Goal: Task Accomplishment & Management: Complete application form

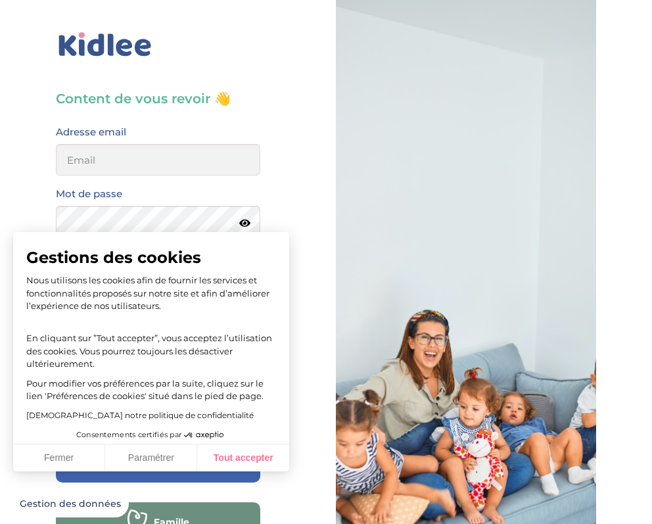
click at [235, 465] on button "Tout accepter" at bounding box center [243, 458] width 92 height 28
checkbox input "true"
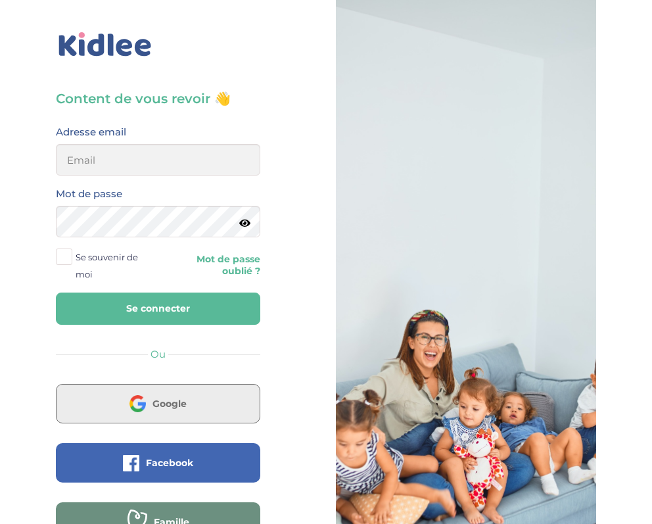
click at [209, 415] on button "Google" at bounding box center [158, 403] width 204 height 39
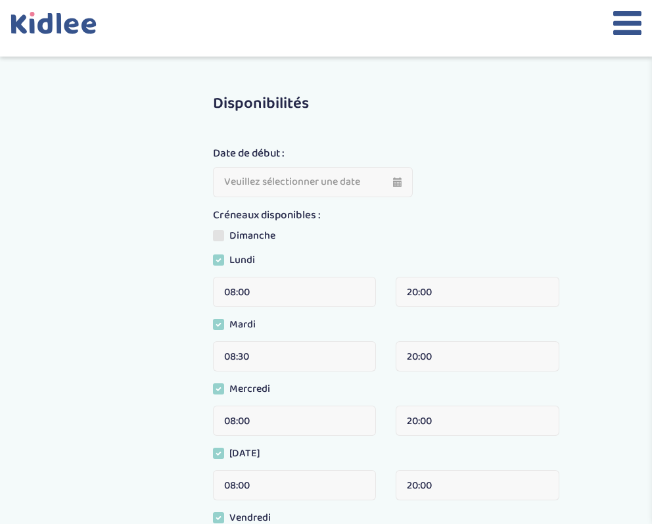
click at [634, 26] on icon at bounding box center [627, 23] width 28 height 33
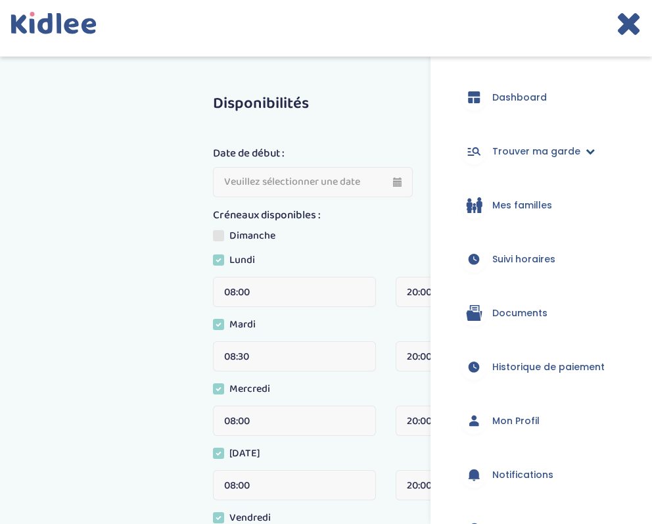
click at [531, 158] on span "Trouver ma garde" at bounding box center [536, 152] width 88 height 14
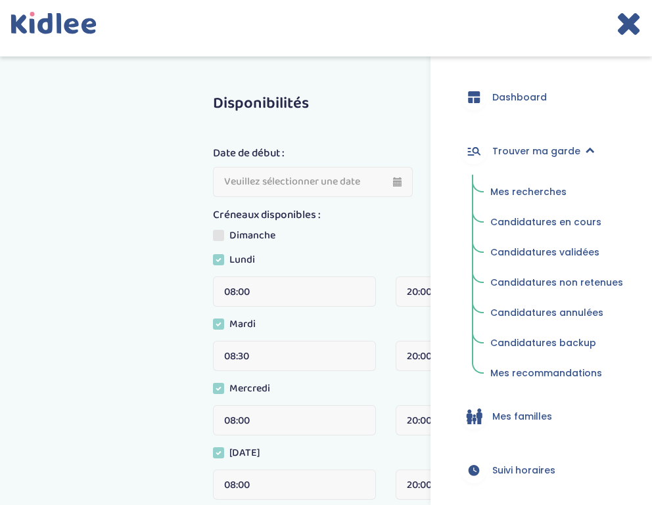
click at [154, 311] on div "Disponibilités Date de début : Créneaux disponibles : Dimanche Lundi 08:00 20:0…" at bounding box center [326, 434] width 672 height 716
click at [534, 192] on span "Mes recherches" at bounding box center [528, 191] width 76 height 13
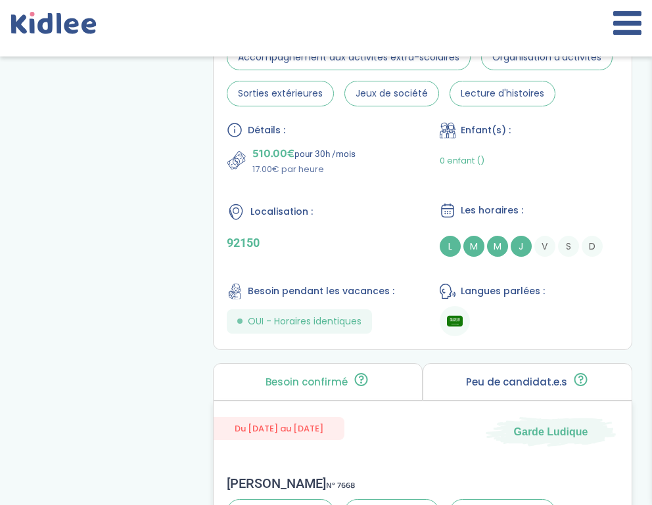
scroll to position [1191, 0]
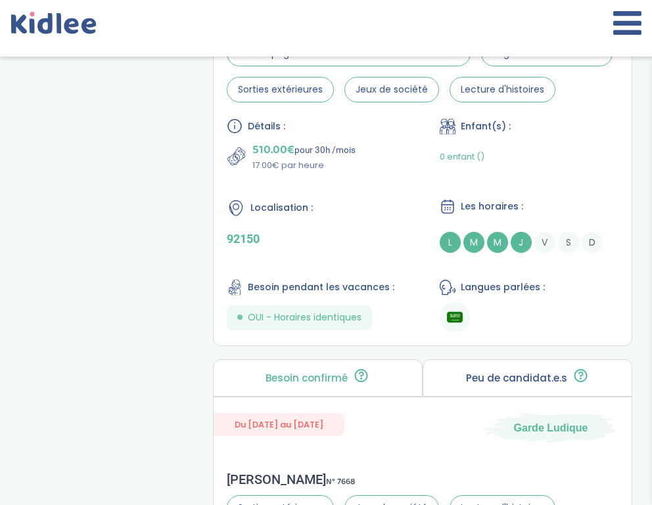
click at [559, 369] on div "Peu de candidat.e.s 🔍 D’autres personnes ont déjà postulé. Tu peux encore faire…" at bounding box center [527, 377] width 210 height 37
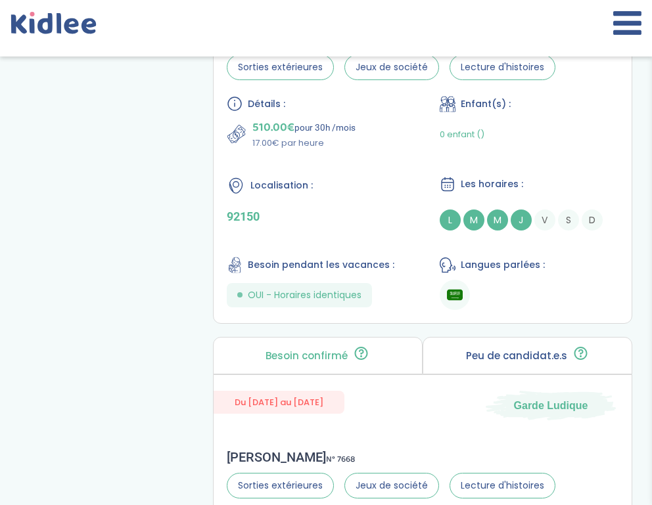
scroll to position [1223, 0]
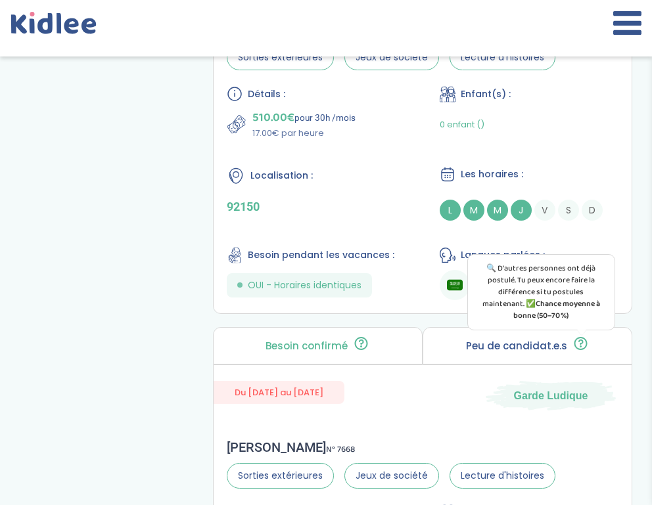
click at [578, 344] on icon at bounding box center [580, 342] width 5 height 5
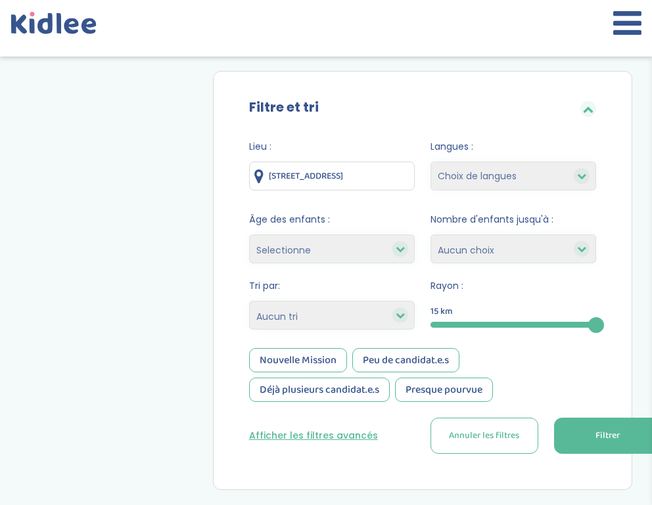
scroll to position [119, 0]
click at [393, 317] on div at bounding box center [400, 316] width 16 height 16
click at [404, 316] on icon at bounding box center [400, 315] width 9 height 9
click at [405, 315] on div at bounding box center [400, 316] width 16 height 16
click at [401, 318] on icon at bounding box center [400, 315] width 9 height 9
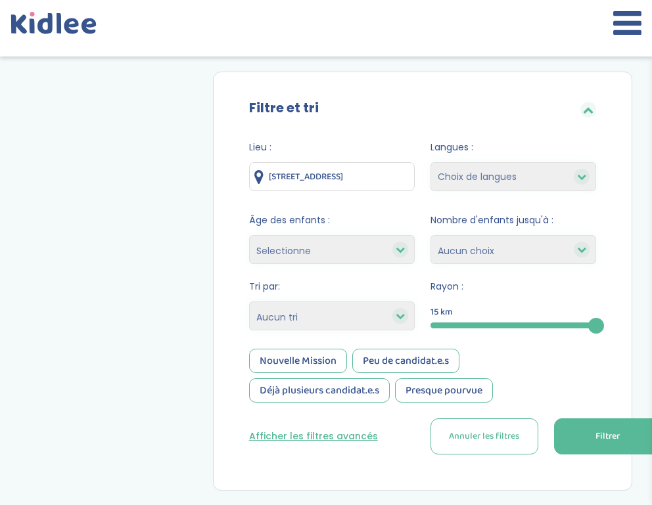
click at [399, 253] on icon at bounding box center [400, 249] width 9 height 9
click at [403, 316] on icon at bounding box center [400, 315] width 9 height 9
click at [350, 433] on button "Afficher les filtres avancés" at bounding box center [313, 437] width 129 height 14
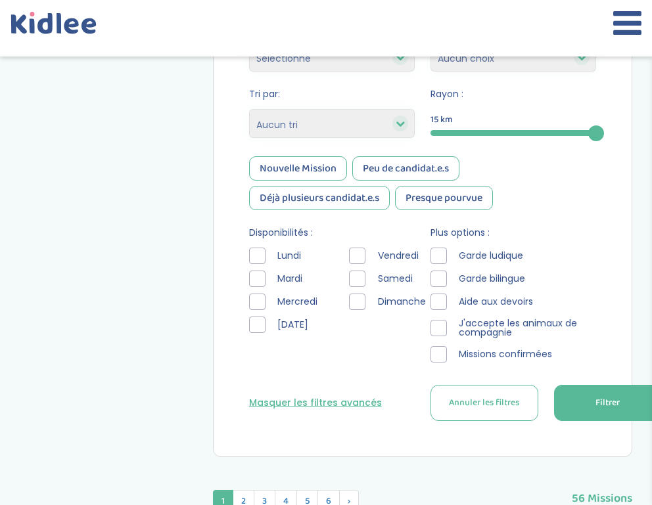
scroll to position [316, 0]
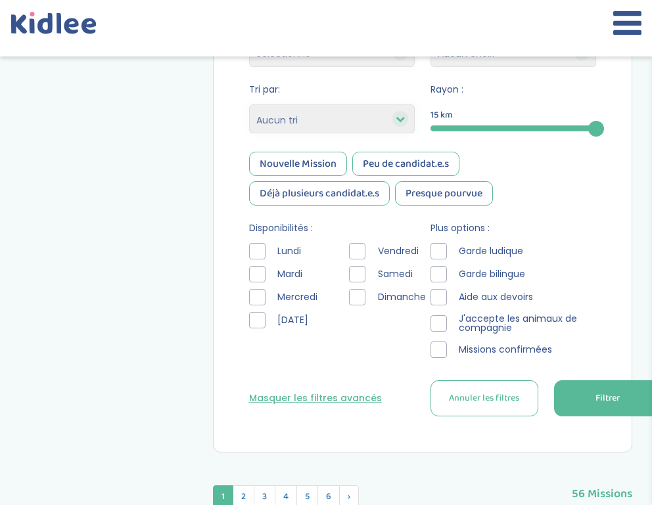
click at [260, 297] on div at bounding box center [257, 297] width 16 height 16
click at [599, 402] on span "Filtrer" at bounding box center [607, 399] width 24 height 14
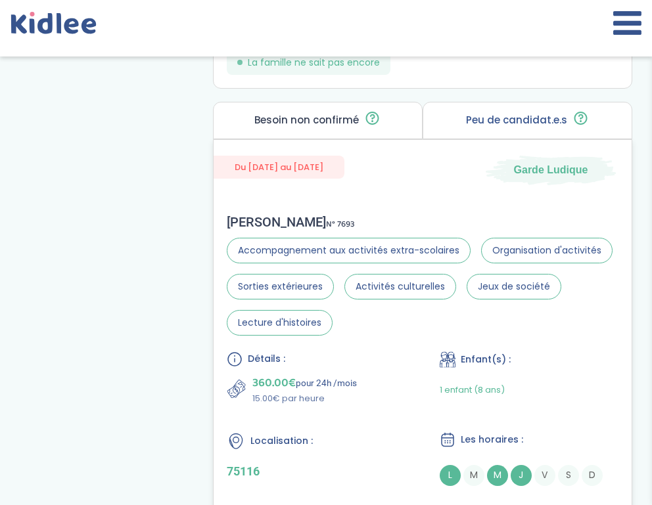
scroll to position [1635, 0]
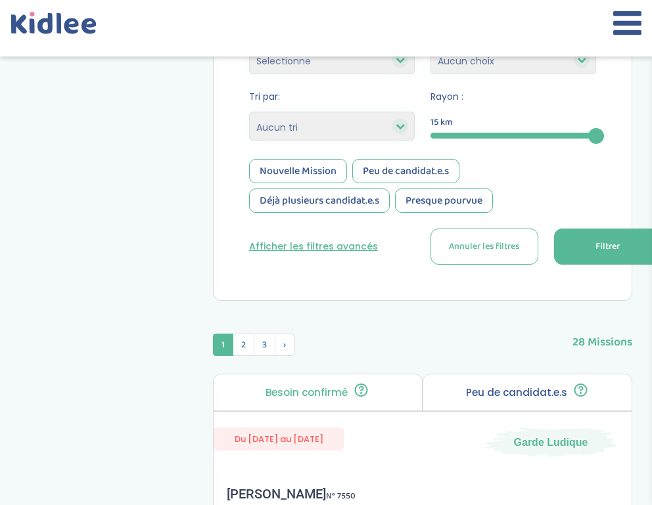
scroll to position [311, 0]
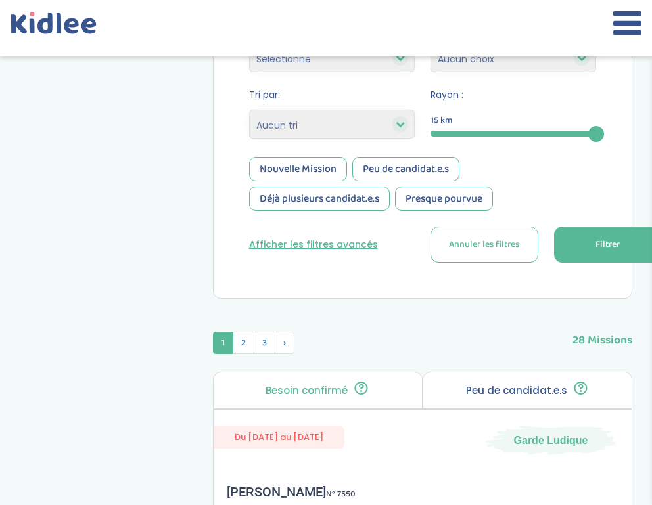
click at [334, 248] on button "Afficher les filtres avancés" at bounding box center [313, 245] width 129 height 14
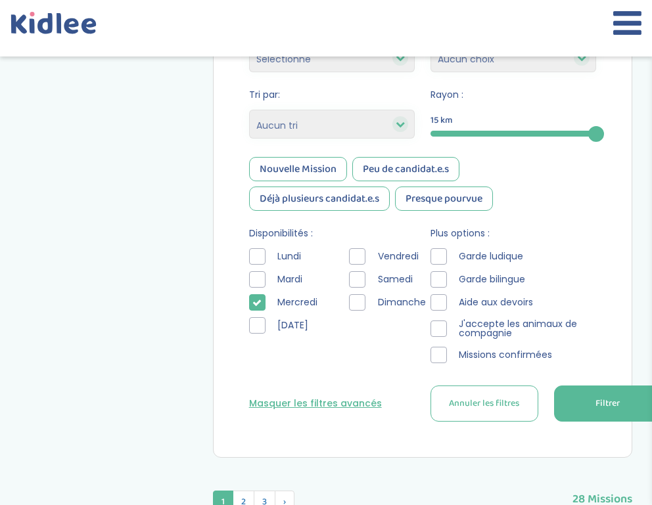
click at [258, 302] on icon at bounding box center [256, 302] width 9 height 9
click at [591, 389] on button "Filtrer" at bounding box center [608, 404] width 108 height 36
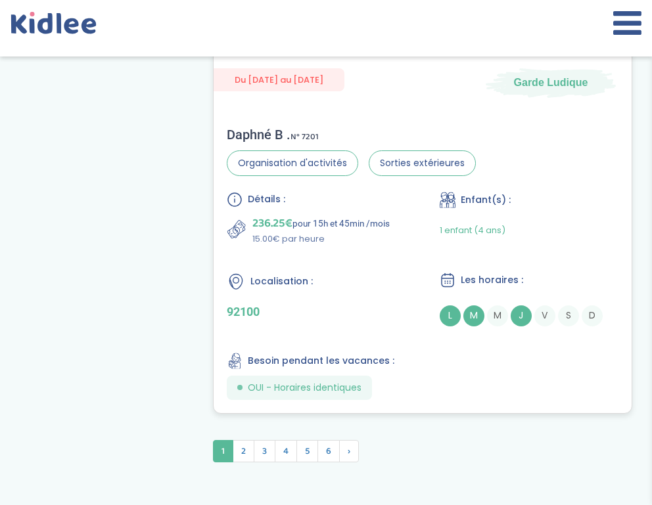
scroll to position [4676, 0]
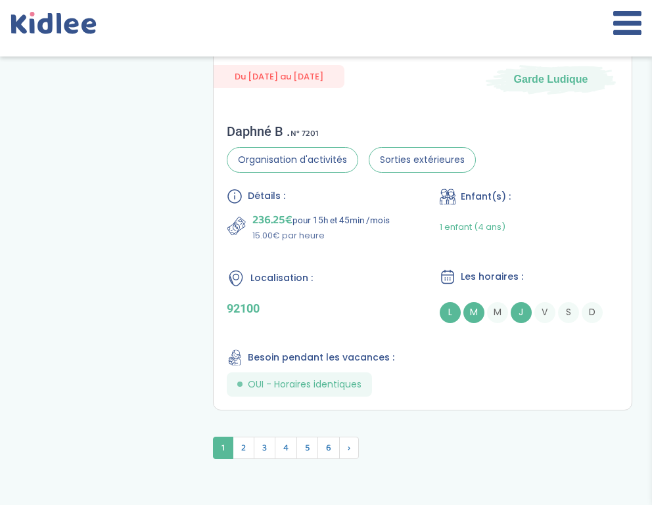
click at [244, 451] on span "2" at bounding box center [244, 448] width 22 height 22
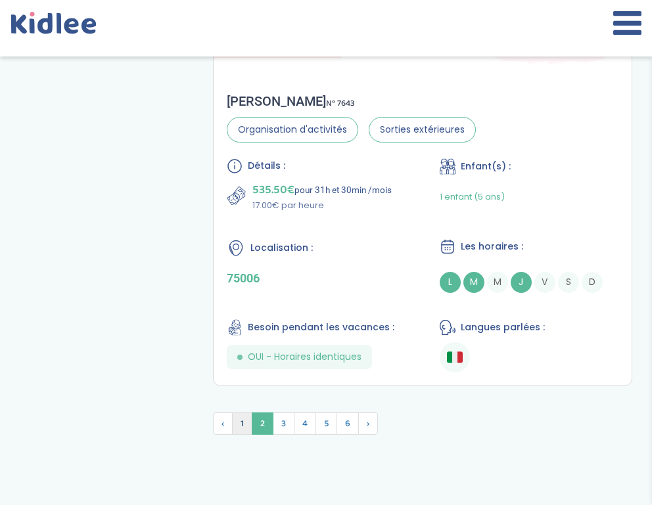
click at [239, 428] on span "1" at bounding box center [242, 424] width 20 height 22
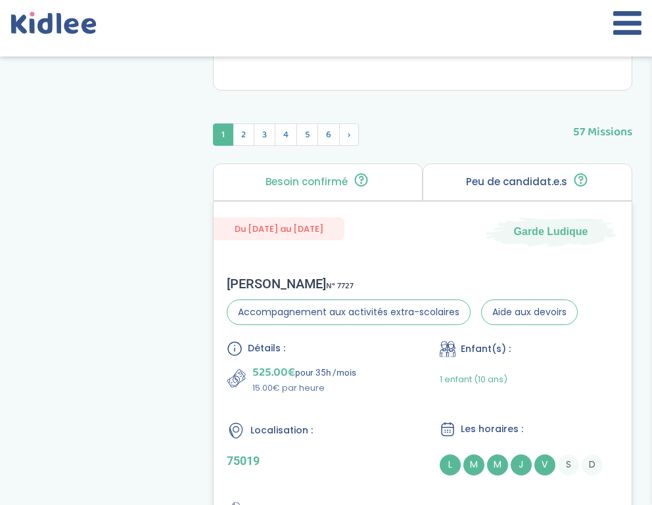
scroll to position [681, 0]
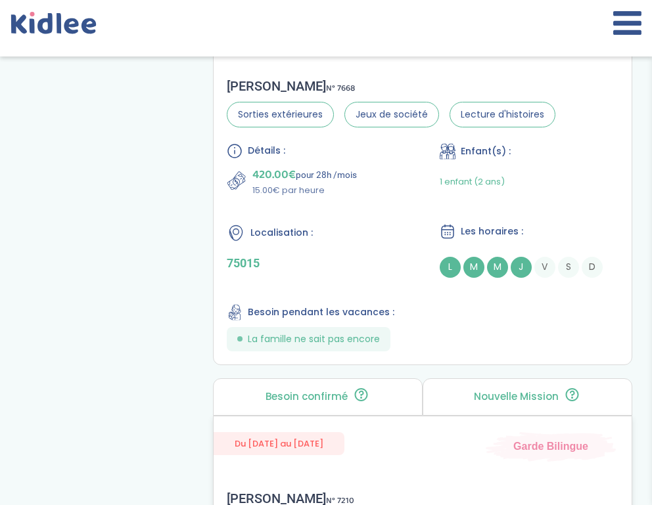
scroll to position [1768, 0]
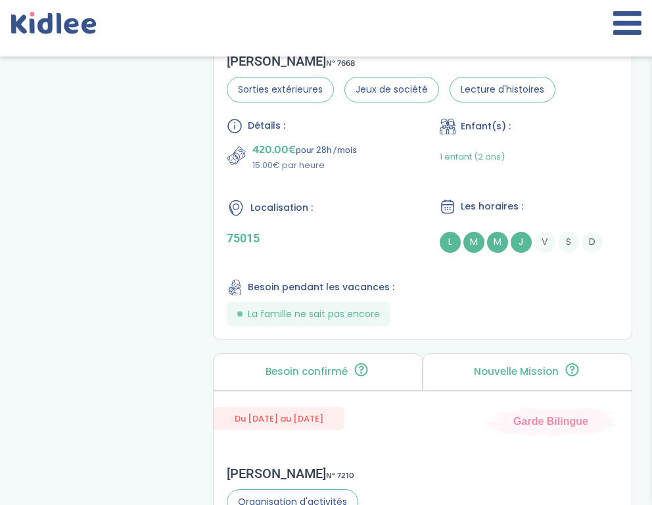
drag, startPoint x: 591, startPoint y: 2, endPoint x: 627, endPoint y: 31, distance: 46.3
click at [627, 31] on icon at bounding box center [627, 23] width 28 height 33
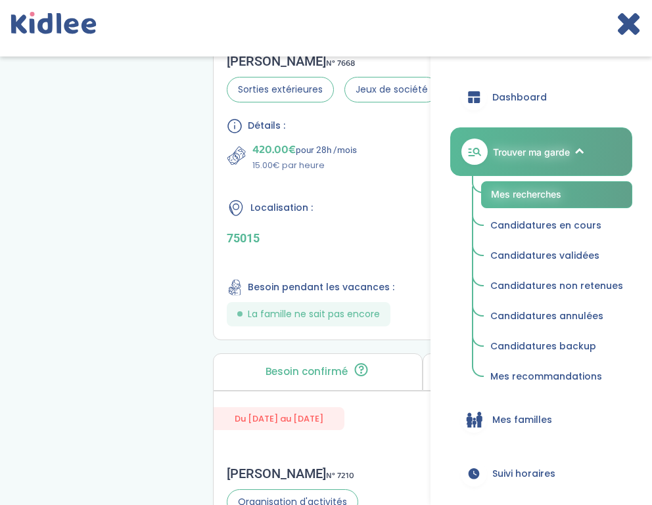
drag, startPoint x: 652, startPoint y: 0, endPoint x: 624, endPoint y: 28, distance: 39.5
click at [624, 28] on icon at bounding box center [629, 23] width 26 height 33
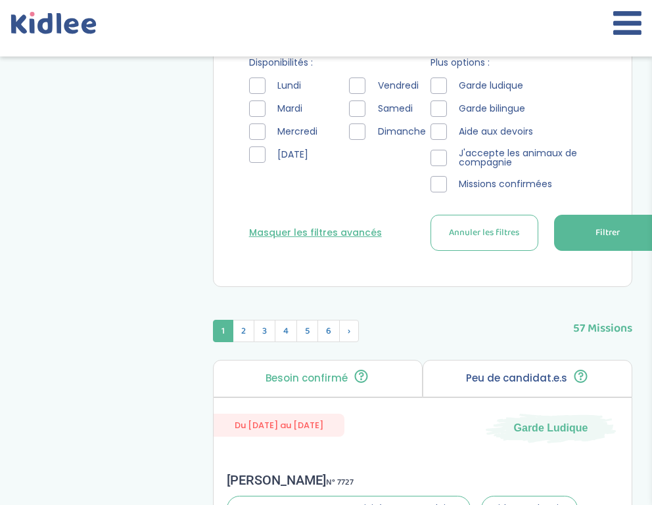
scroll to position [484, 0]
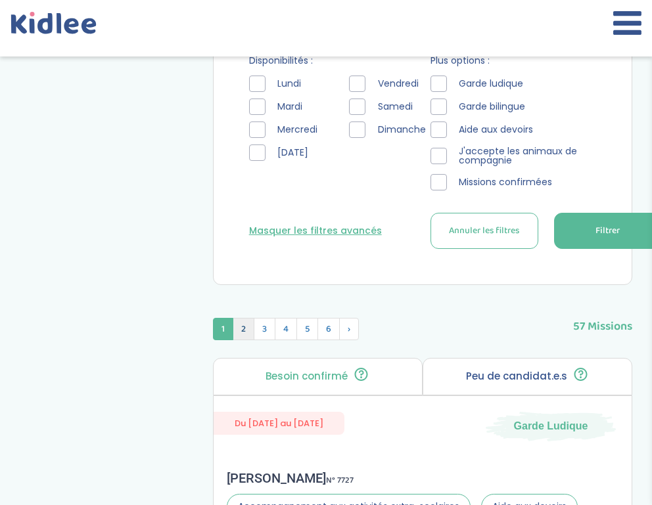
click at [244, 329] on span "2" at bounding box center [244, 329] width 22 height 22
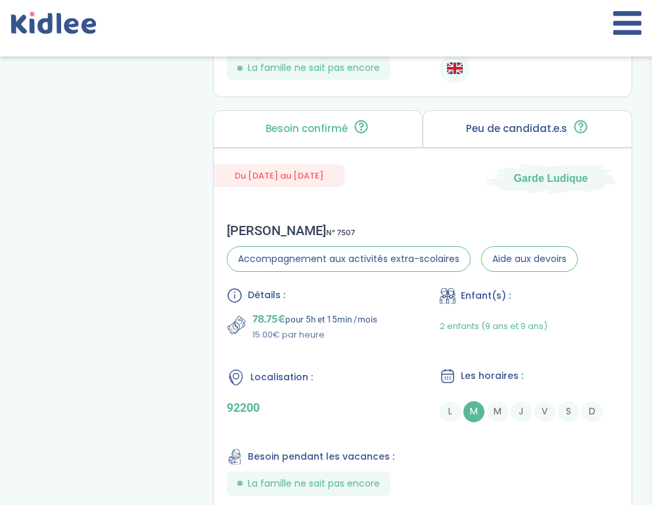
scroll to position [1605, 0]
click at [350, 357] on div "Détails : 78.75€ pour 5h et 15min /mois 15.00€ par heure Enfant(s) : 2 enfants …" at bounding box center [423, 391] width 392 height 208
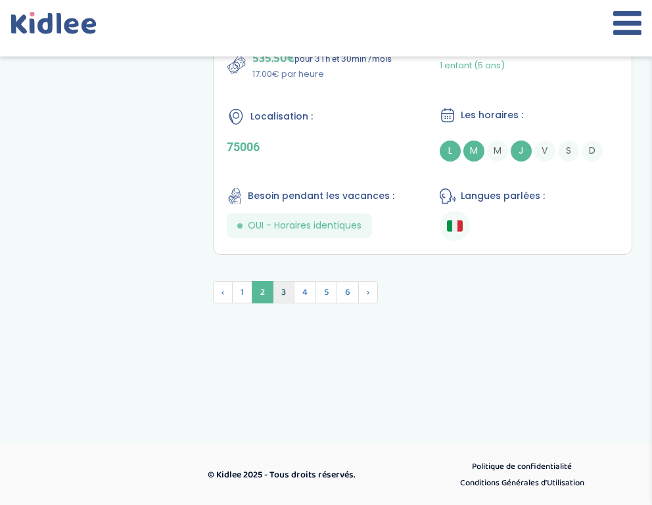
scroll to position [4808, 0]
click at [277, 300] on span "3" at bounding box center [284, 292] width 22 height 22
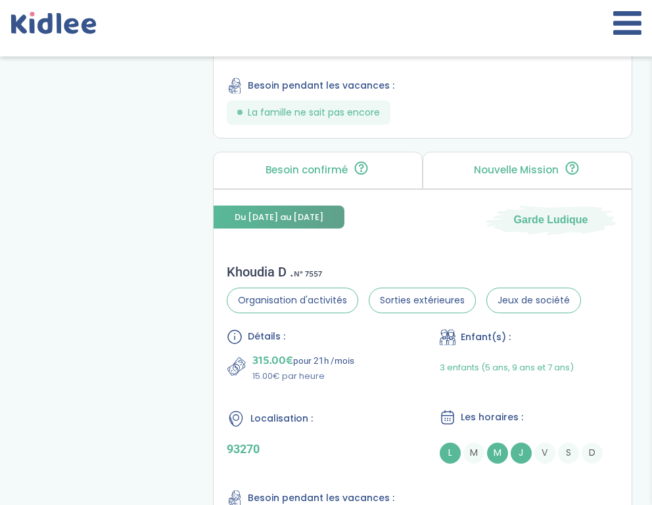
scroll to position [4517, 0]
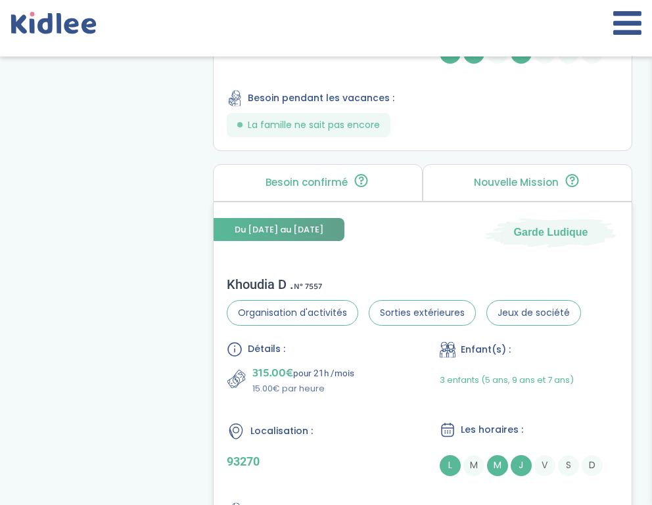
click at [375, 393] on div "315.00€ pour 21h /mois 15.00€ par heure" at bounding box center [316, 380] width 179 height 32
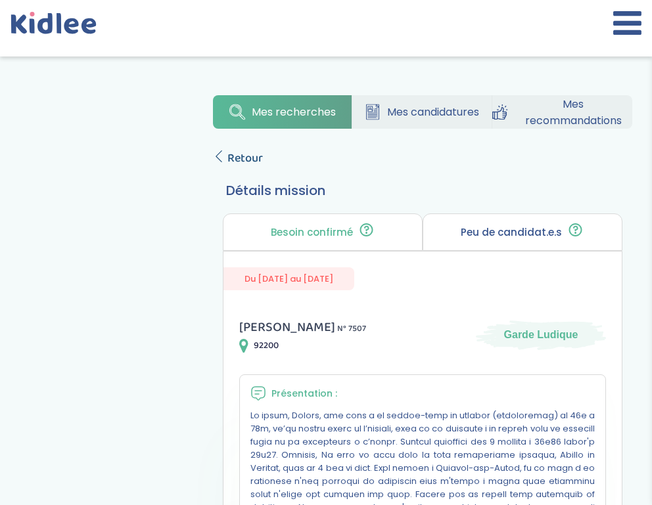
click at [221, 153] on icon at bounding box center [219, 156] width 12 height 12
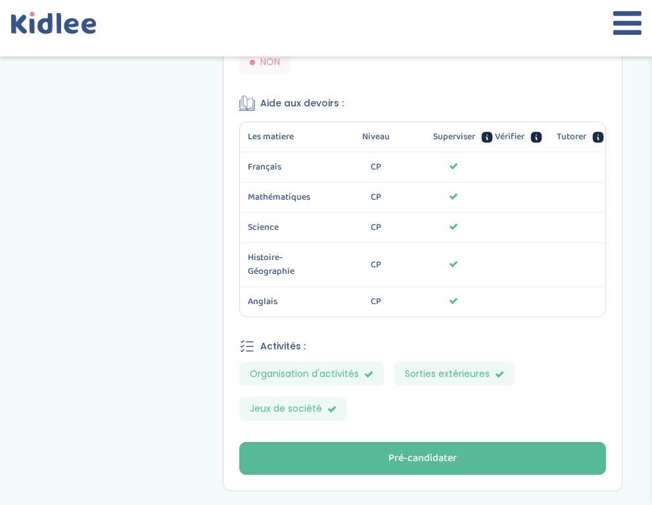
scroll to position [773, 0]
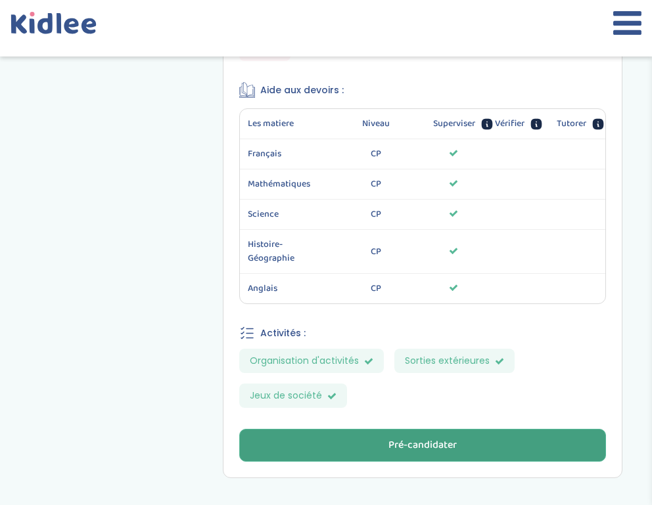
click at [368, 449] on button "Pré-candidater" at bounding box center [422, 445] width 367 height 33
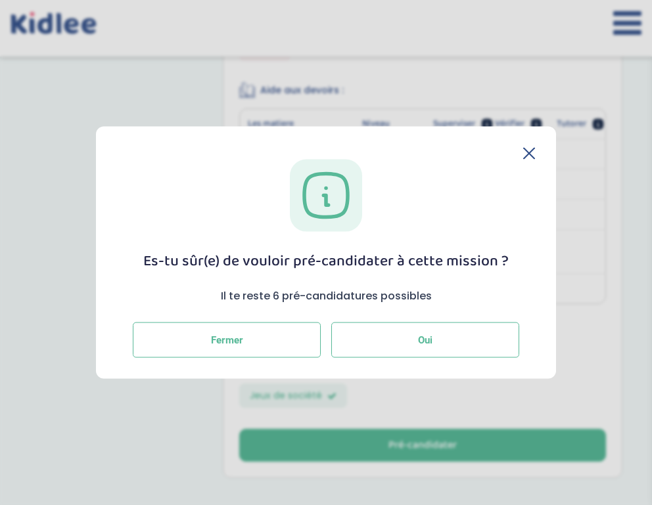
click at [444, 340] on button "Oui" at bounding box center [425, 340] width 188 height 35
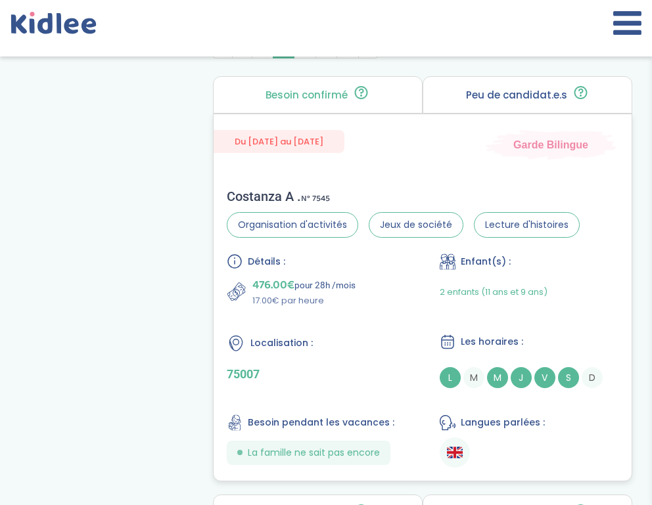
scroll to position [652, 0]
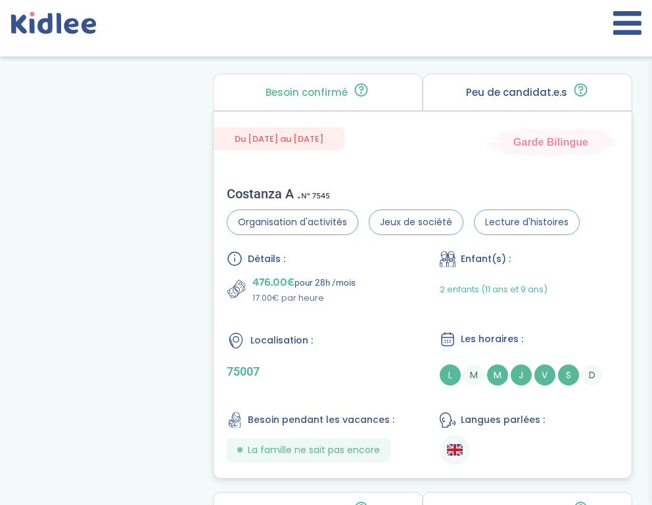
click at [461, 171] on div "Du 08-09-2025 au 31-12-2025 Garde Bilingue Costanza A . N° 7545 Organisation d'…" at bounding box center [422, 295] width 419 height 368
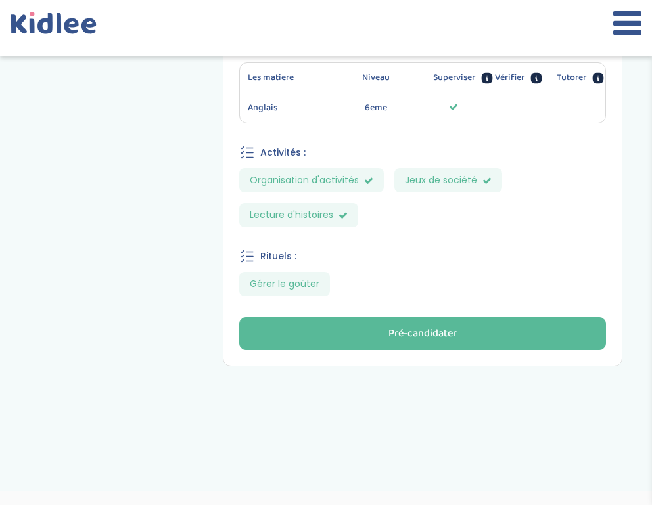
scroll to position [894, 0]
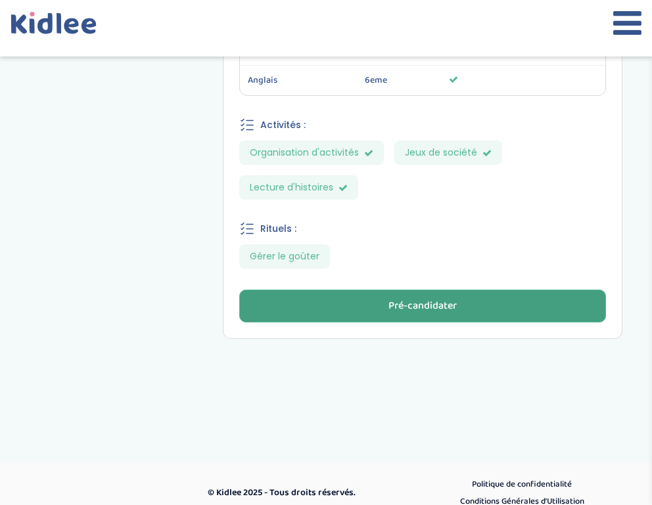
click at [419, 290] on button "Pré-candidater" at bounding box center [422, 306] width 367 height 33
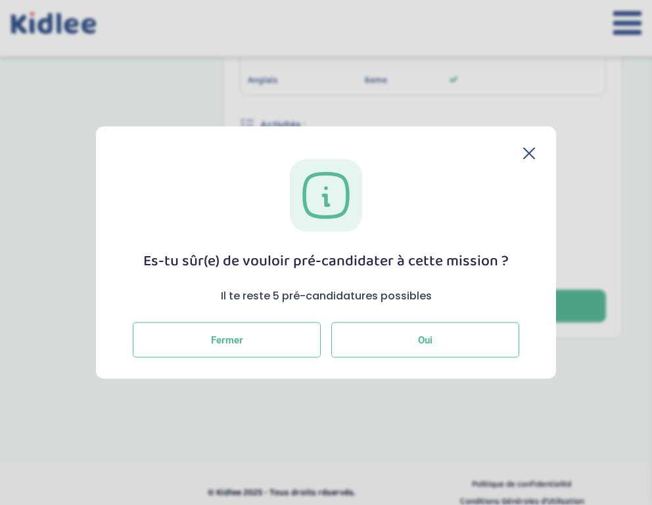
click at [382, 334] on button "Oui" at bounding box center [425, 340] width 188 height 35
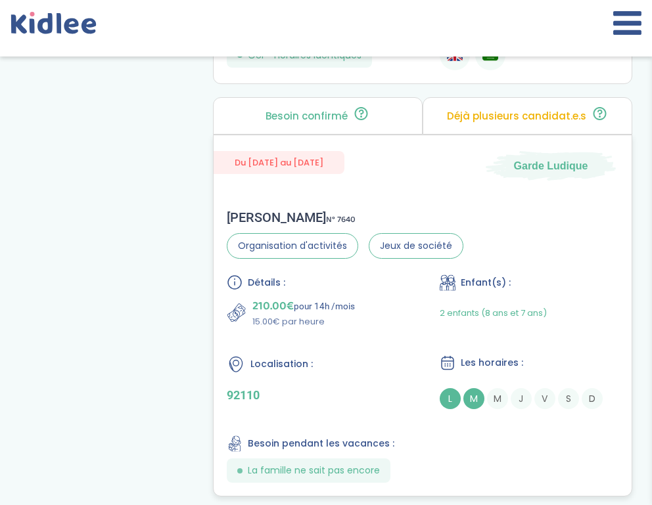
scroll to position [2390, 0]
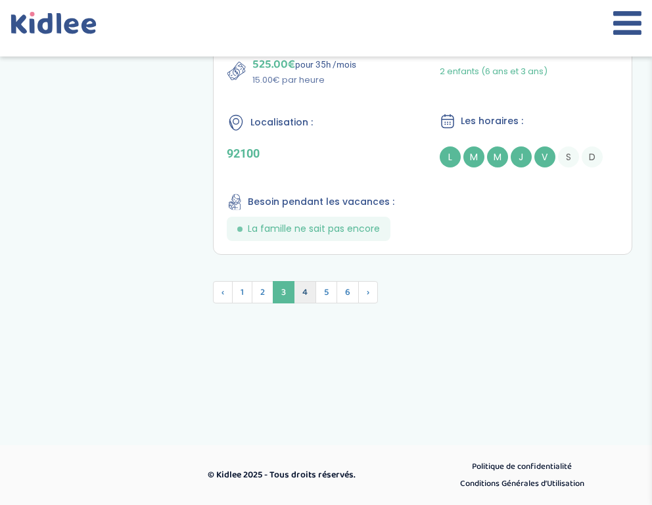
click at [308, 291] on span "4" at bounding box center [305, 292] width 22 height 22
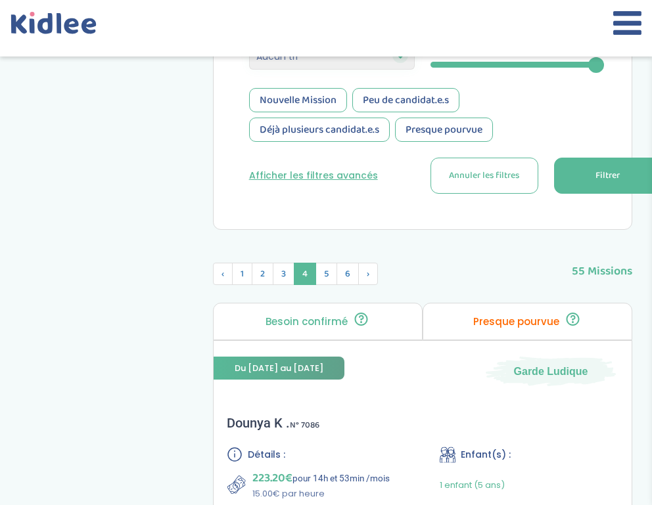
scroll to position [429, 0]
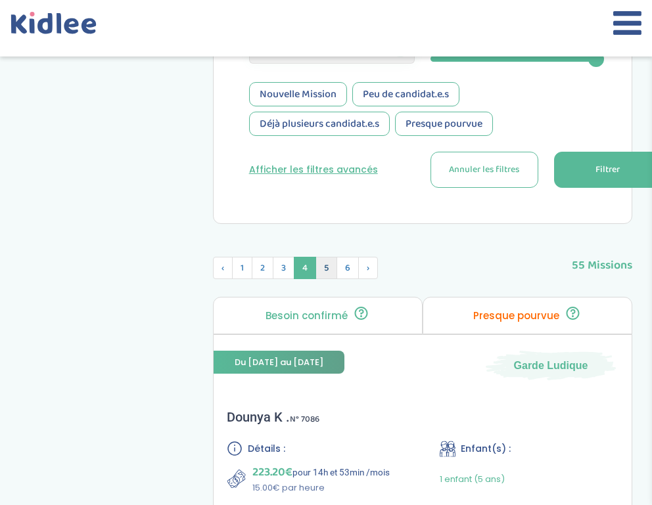
click at [330, 274] on span "5" at bounding box center [326, 268] width 22 height 22
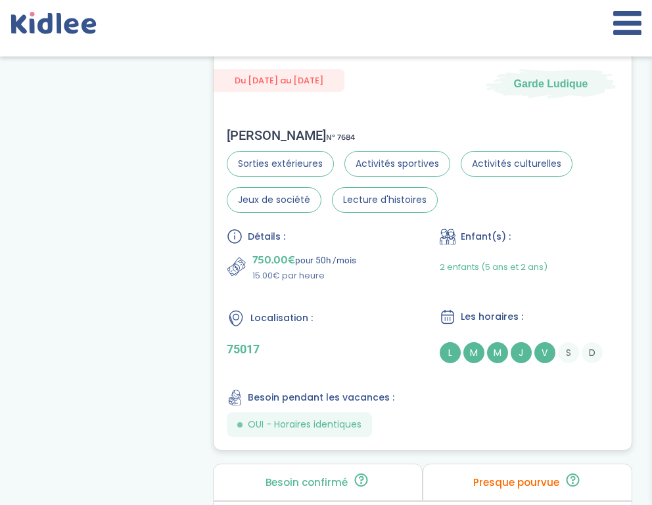
scroll to position [1095, 0]
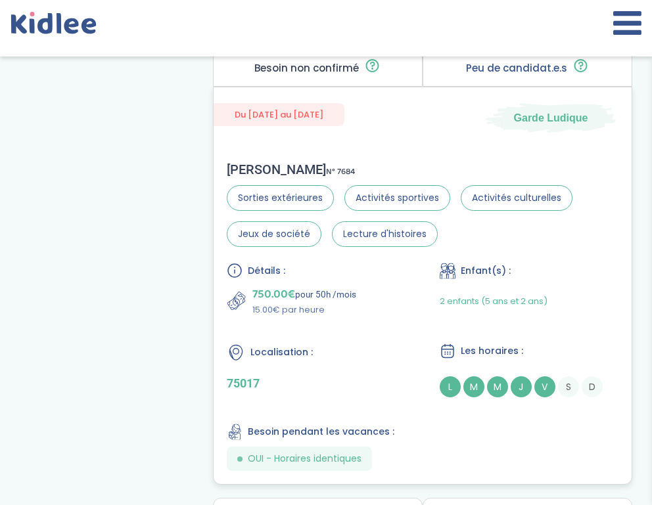
click at [476, 133] on div "Du 06-10-2025 au 13-10-2026 Garde Ludique Zohar B . N° 7684 Sorties extérieures…" at bounding box center [422, 286] width 419 height 398
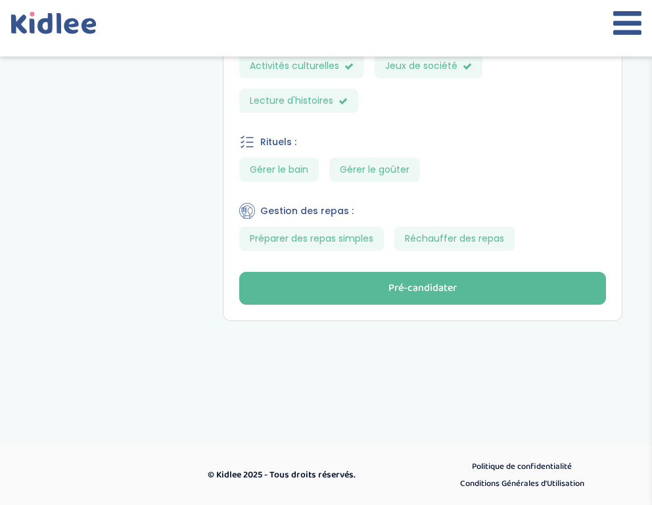
scroll to position [897, 0]
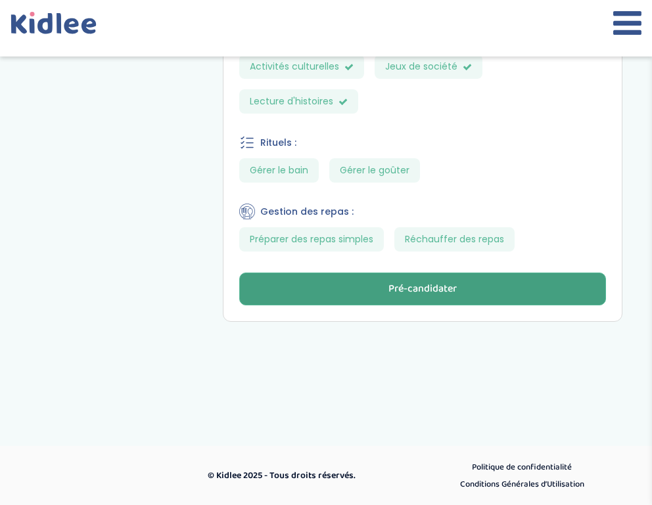
click at [402, 297] on button "Pré-candidater" at bounding box center [422, 289] width 367 height 33
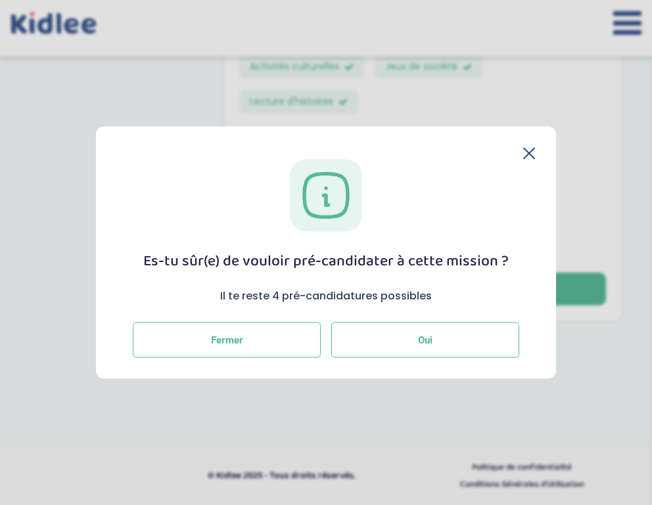
click at [386, 327] on button "Oui" at bounding box center [425, 340] width 188 height 35
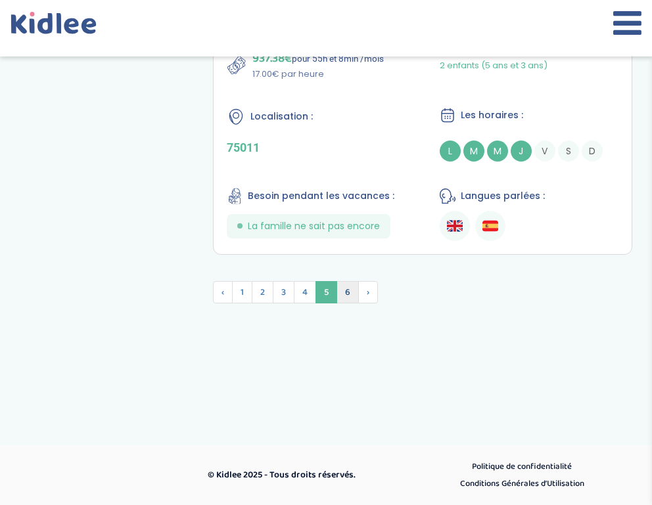
click at [348, 293] on span "6" at bounding box center [347, 292] width 22 height 22
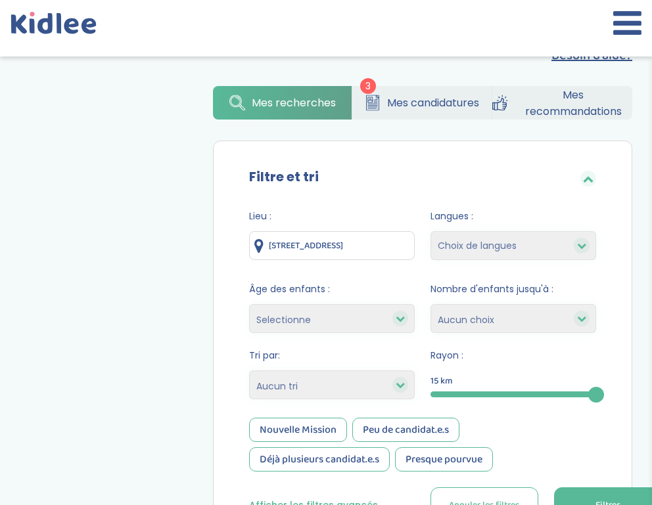
scroll to position [95, 0]
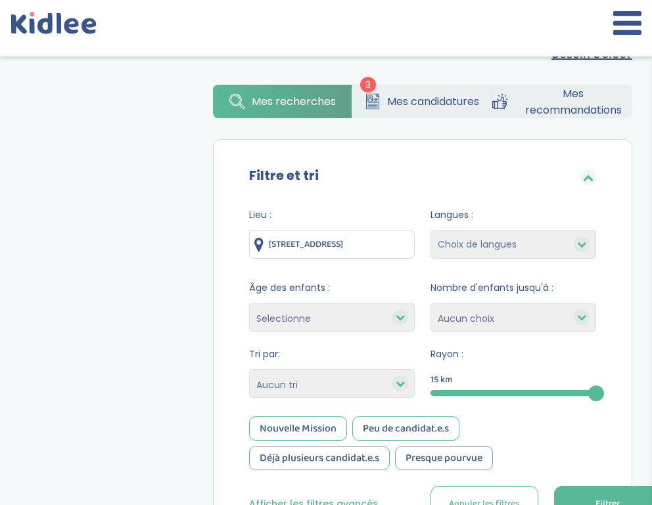
click at [432, 101] on span "Mes candidatures" at bounding box center [433, 101] width 92 height 16
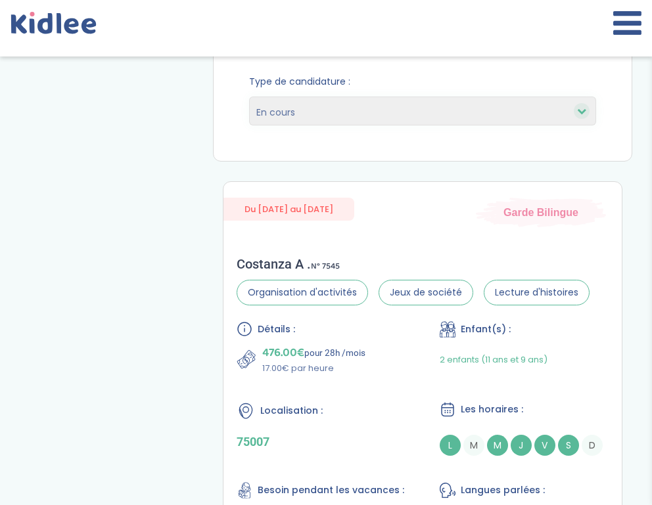
scroll to position [267, 0]
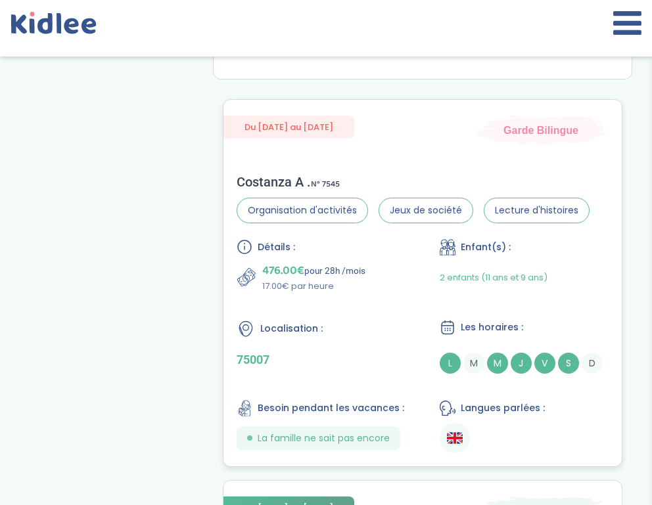
click at [567, 369] on span "S" at bounding box center [568, 363] width 21 height 21
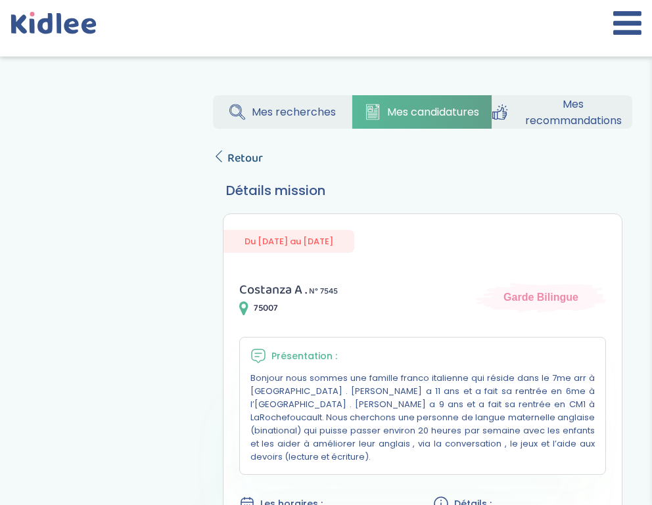
click at [219, 151] on icon at bounding box center [219, 156] width 12 height 12
